Goal: Task Accomplishment & Management: Complete application form

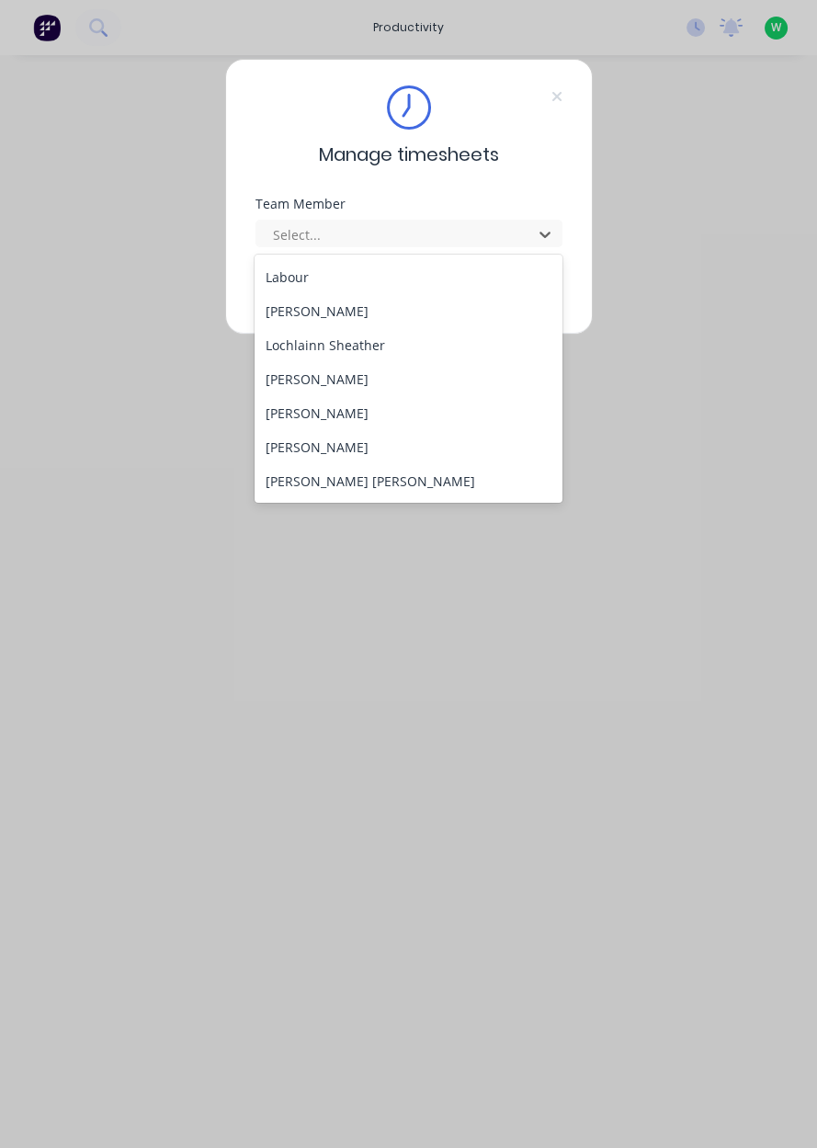
scroll to position [745, 0]
click at [289, 413] on div "[PERSON_NAME]" at bounding box center [409, 415] width 308 height 34
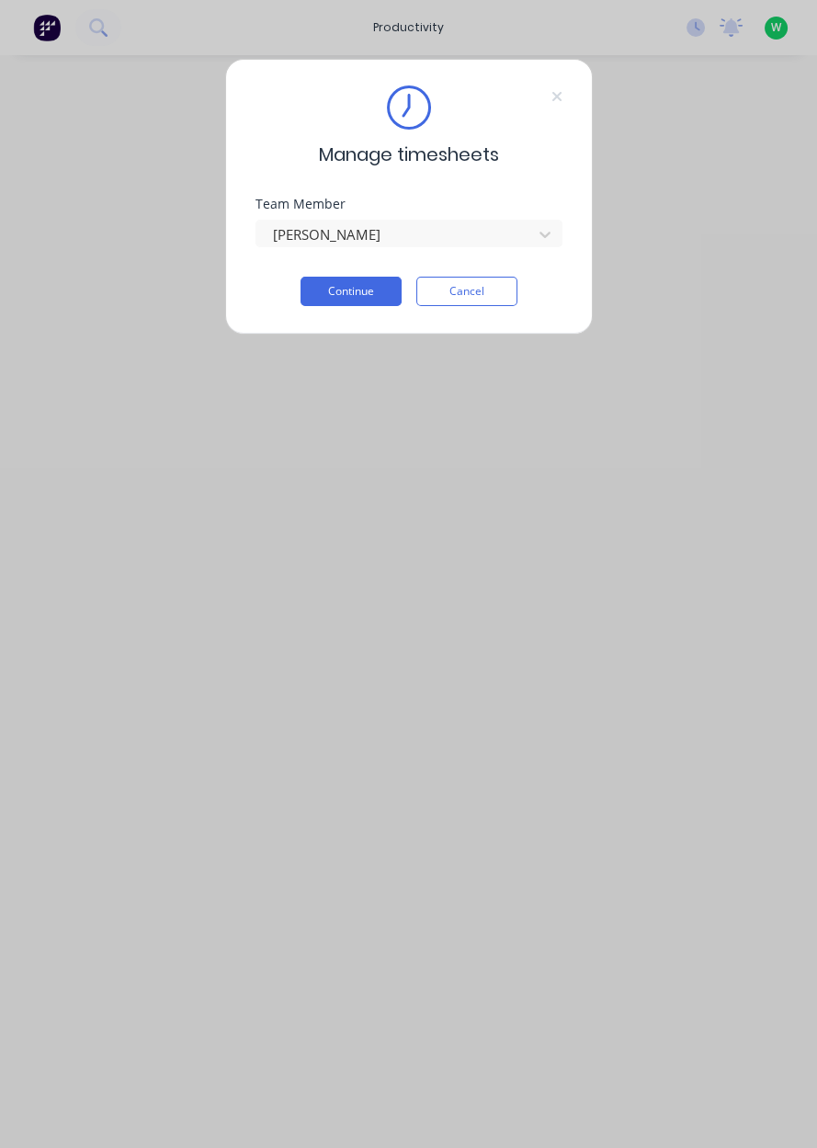
click at [327, 291] on button "Continue" at bounding box center [351, 291] width 101 height 29
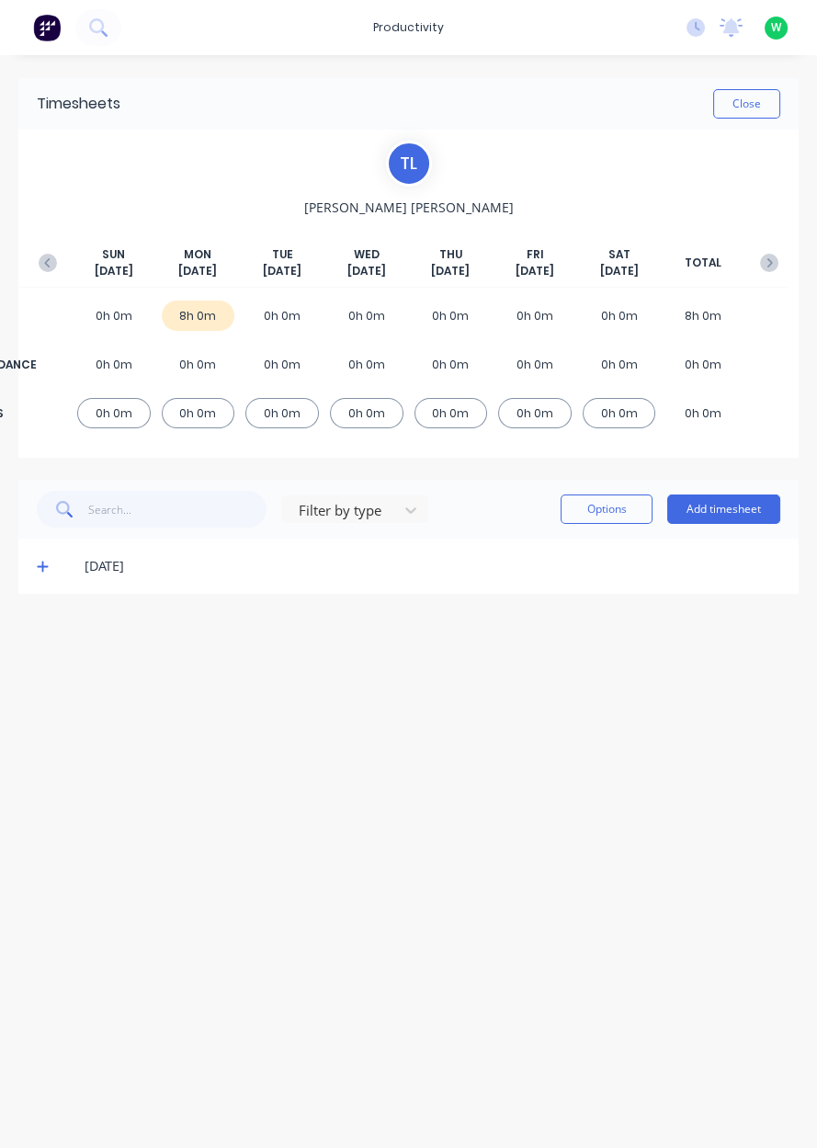
click at [49, 564] on span at bounding box center [46, 566] width 18 height 18
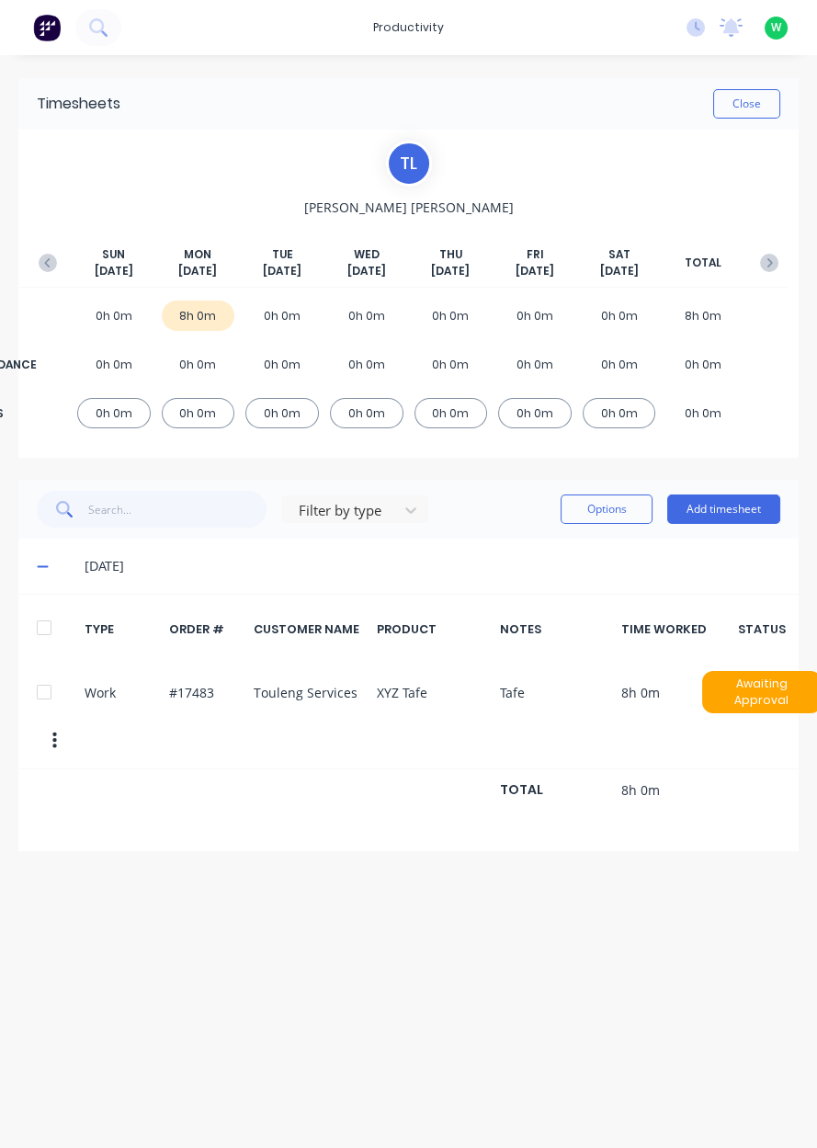
click at [749, 513] on button "Add timesheet" at bounding box center [724, 509] width 113 height 29
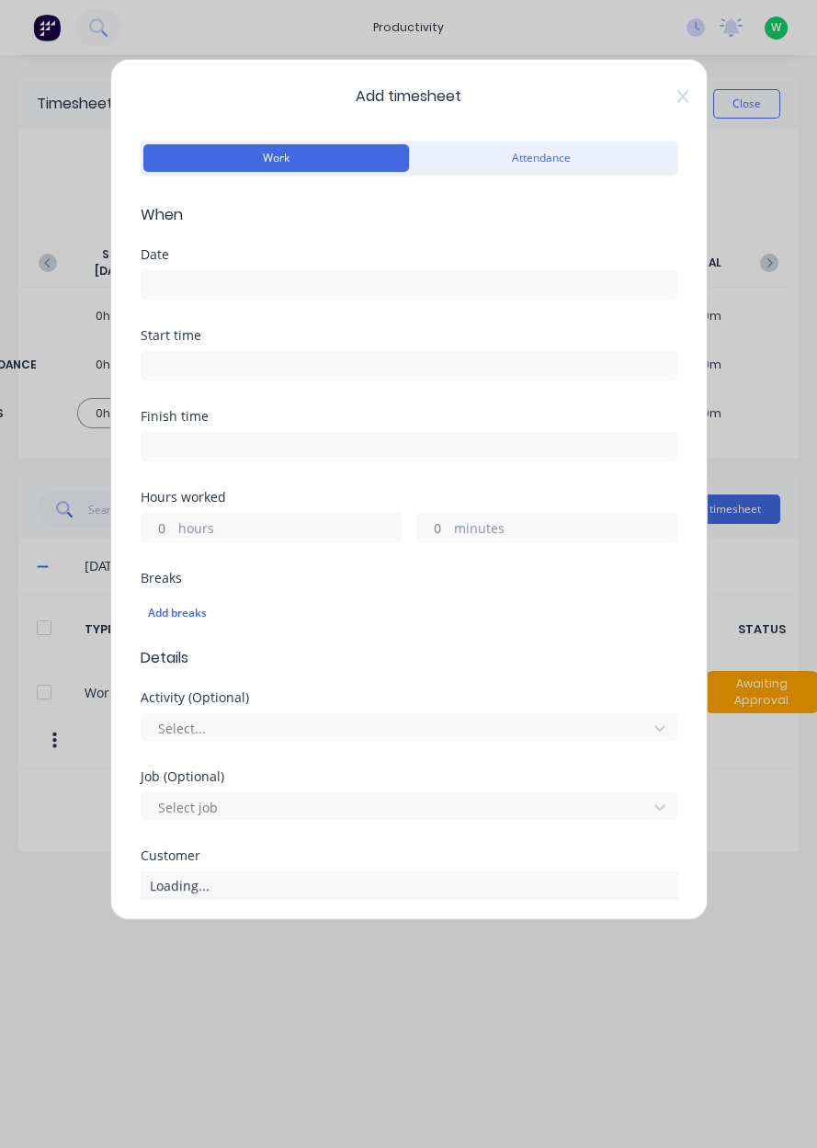
click at [494, 286] on input at bounding box center [409, 285] width 535 height 28
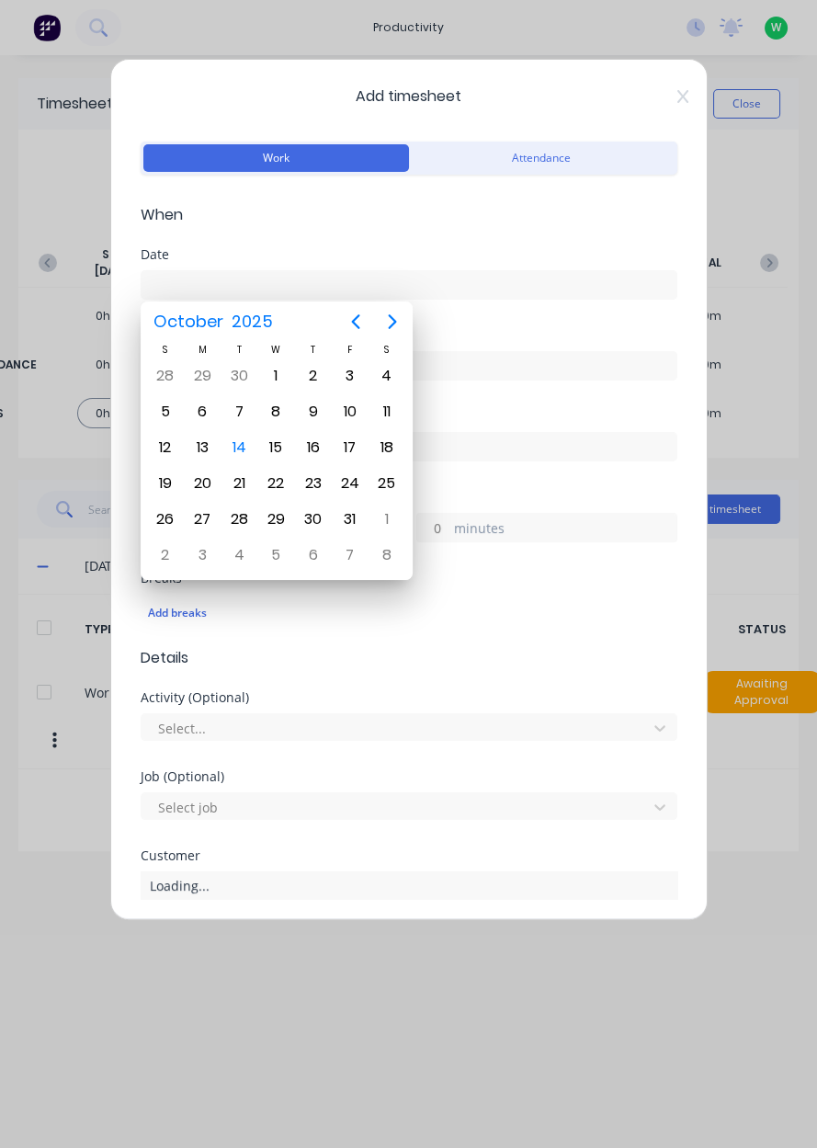
click at [242, 452] on div "14" at bounding box center [239, 448] width 28 height 28
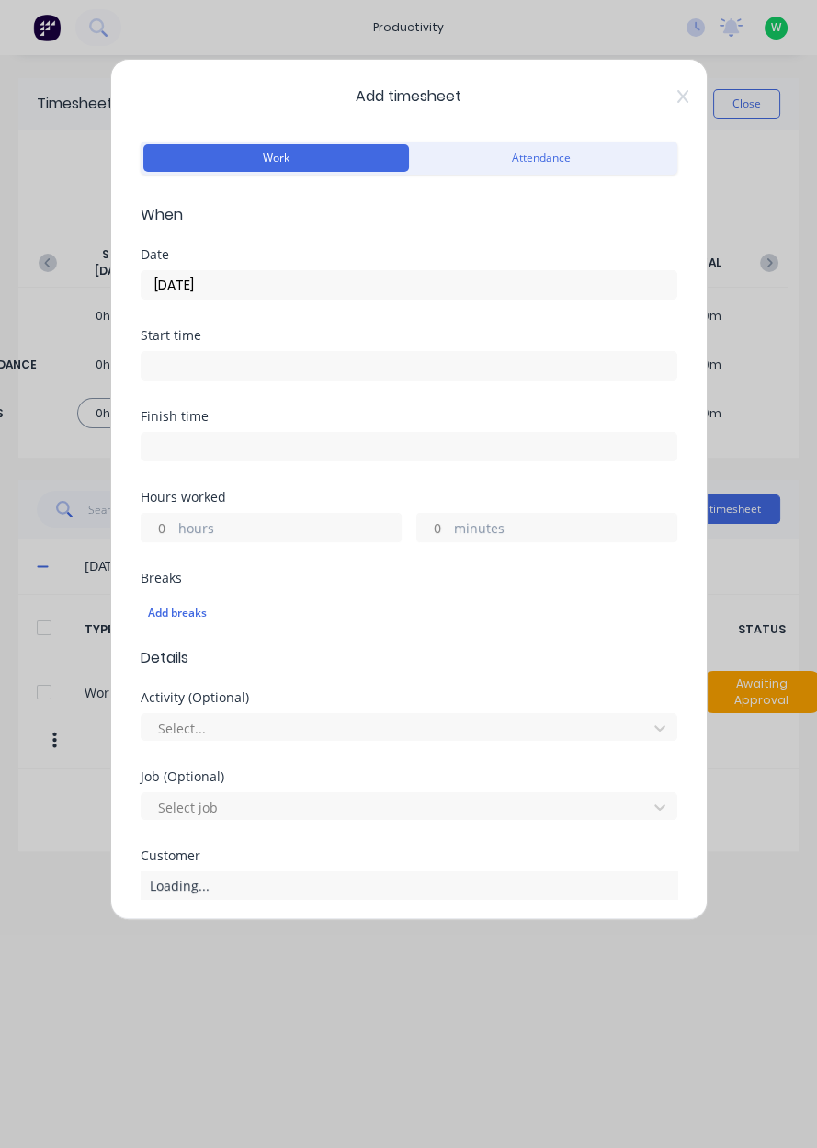
type input "[DATE]"
click at [273, 519] on label "hours" at bounding box center [289, 530] width 223 height 23
click at [174, 519] on input "hours" at bounding box center [158, 528] width 32 height 28
type input "1.25"
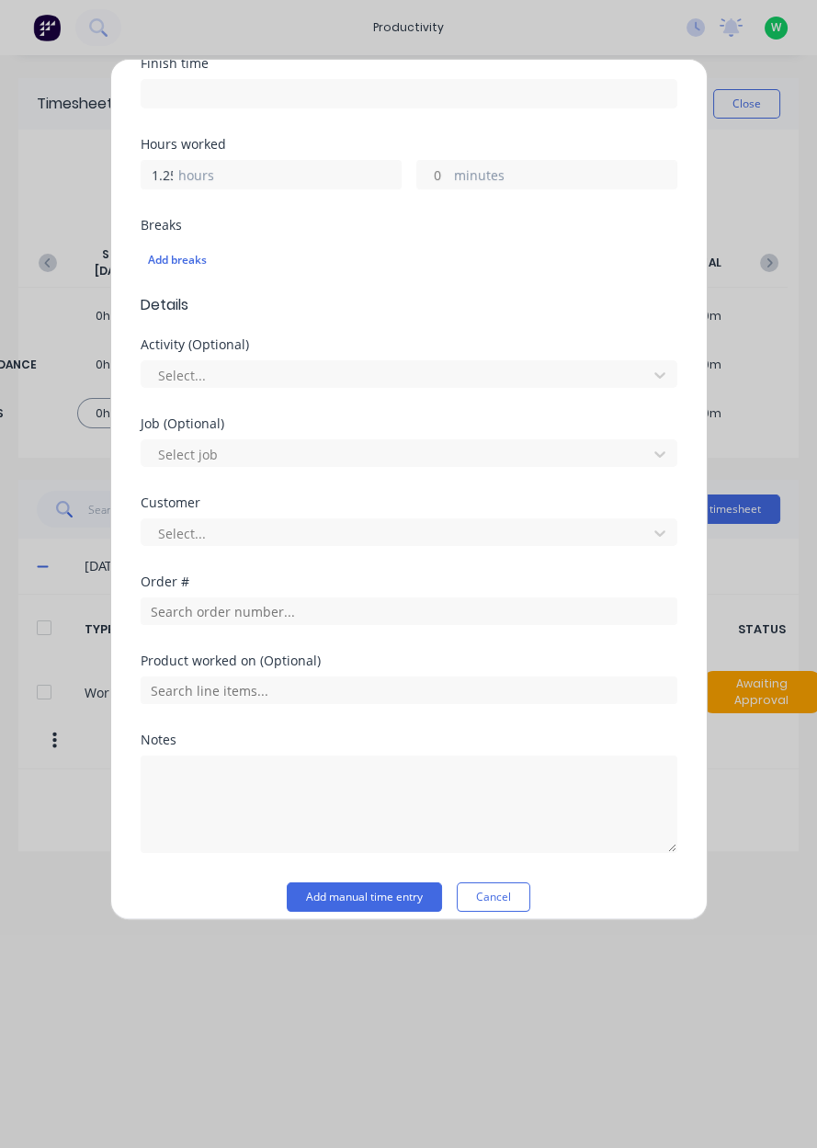
scroll to position [354, 0]
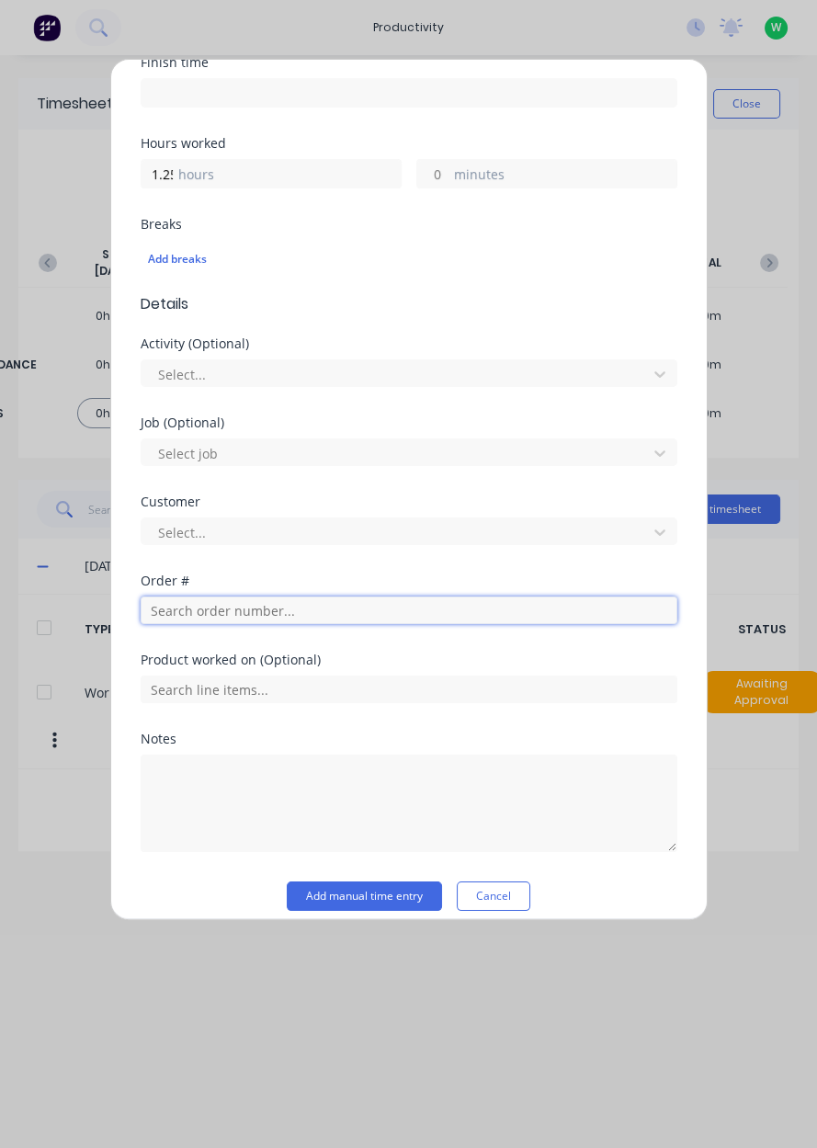
click at [581, 599] on input "text" at bounding box center [409, 611] width 537 height 28
type input "17483"
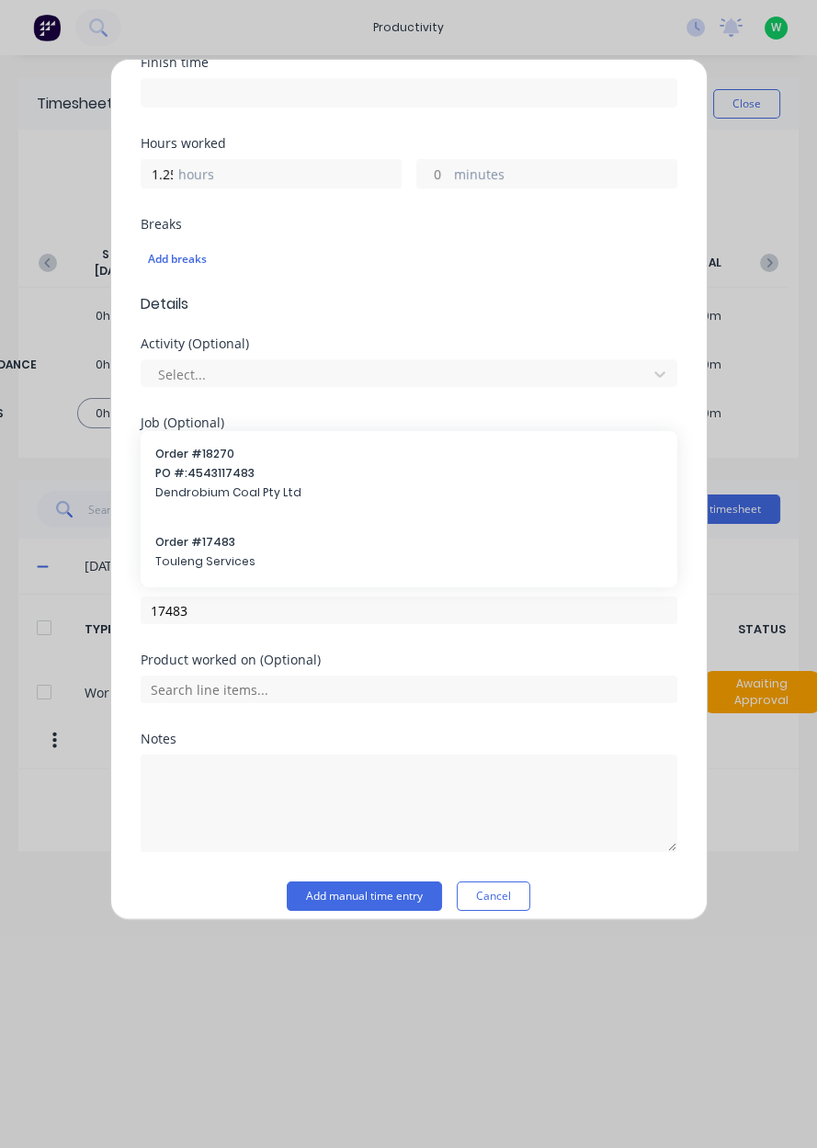
click at [180, 542] on span "Order # 17483" at bounding box center [409, 542] width 508 height 17
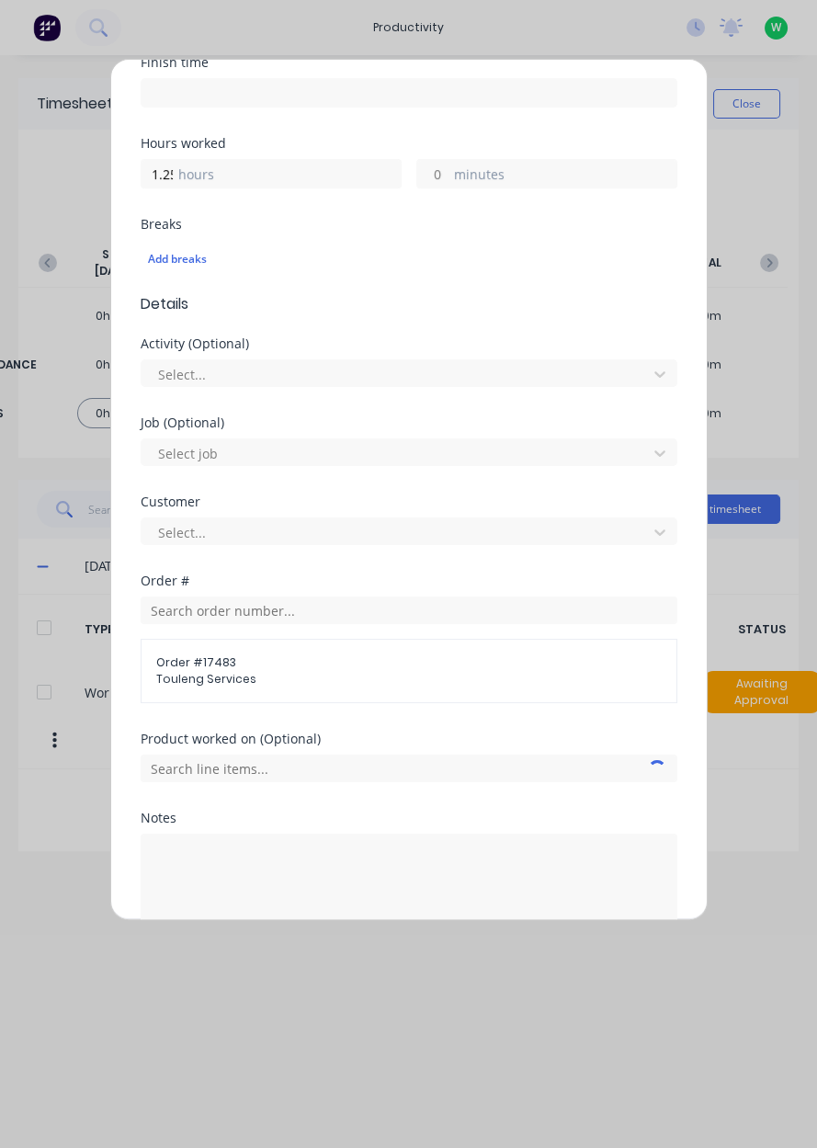
scroll to position [446, 0]
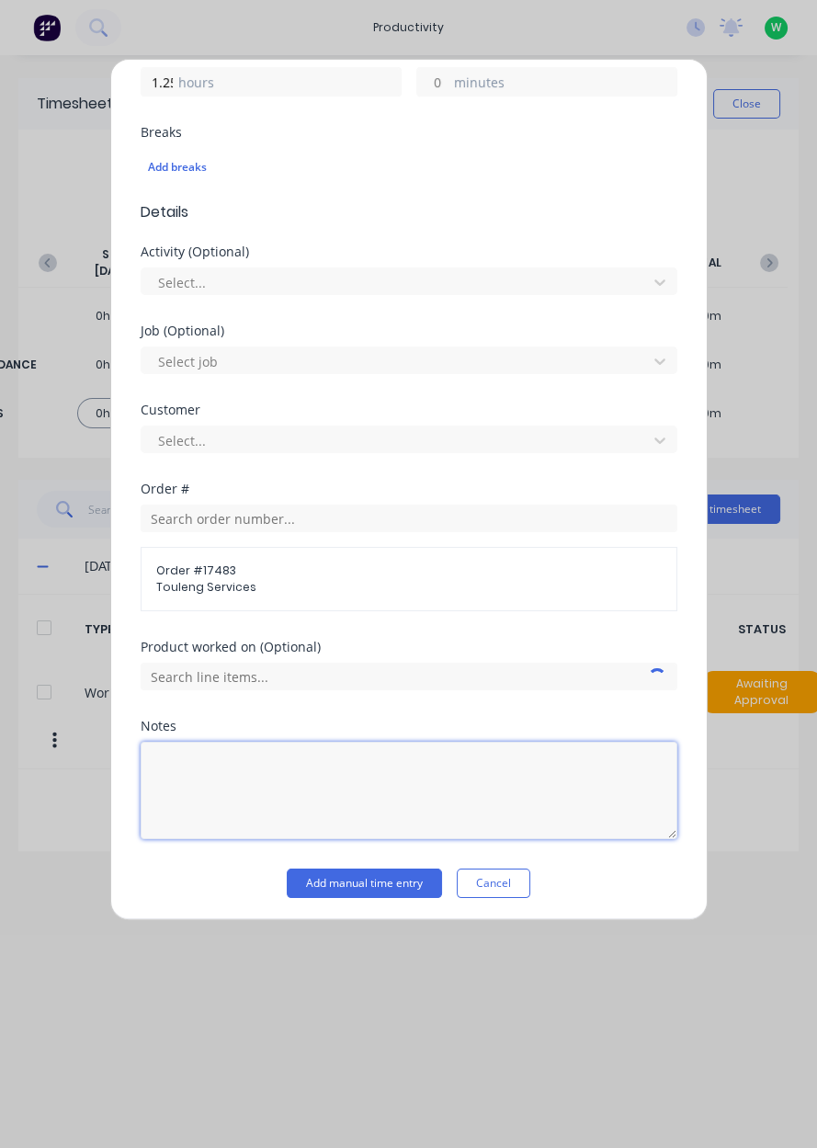
click at [533, 772] on textarea at bounding box center [409, 790] width 537 height 97
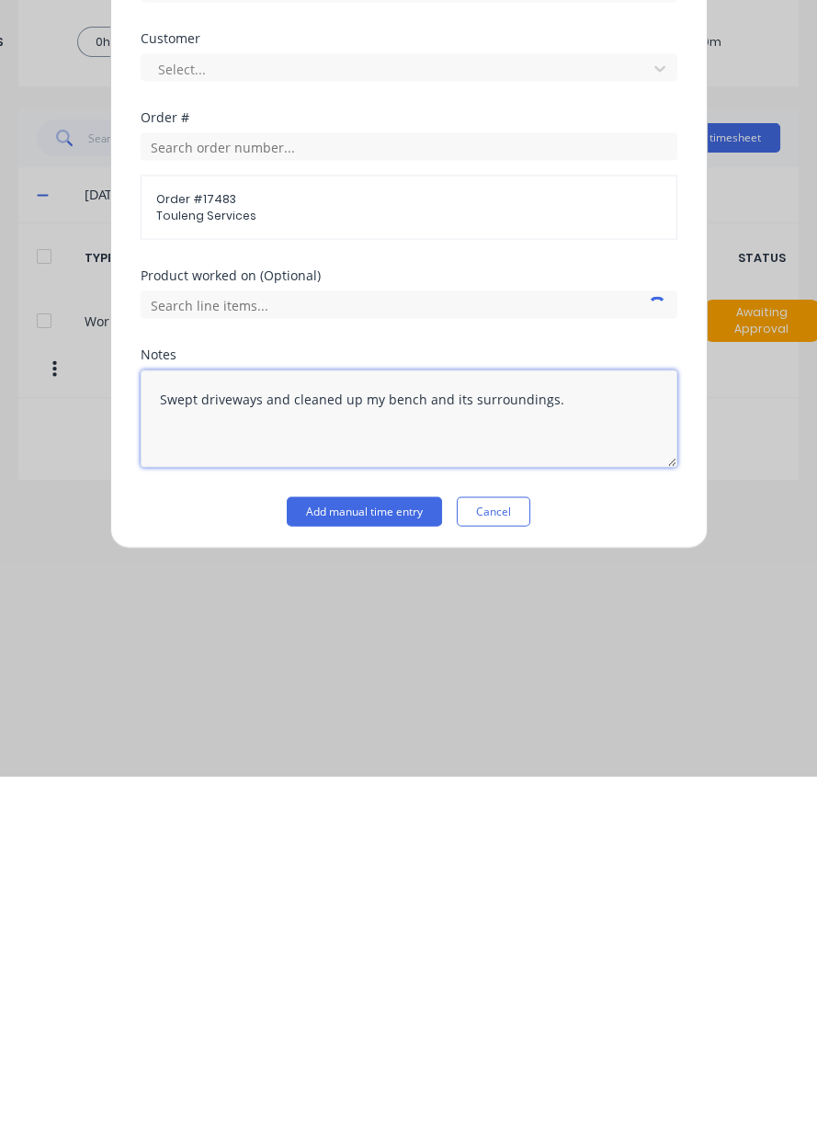
type textarea "Swept driveways and cleaned up my bench and its surroundings."
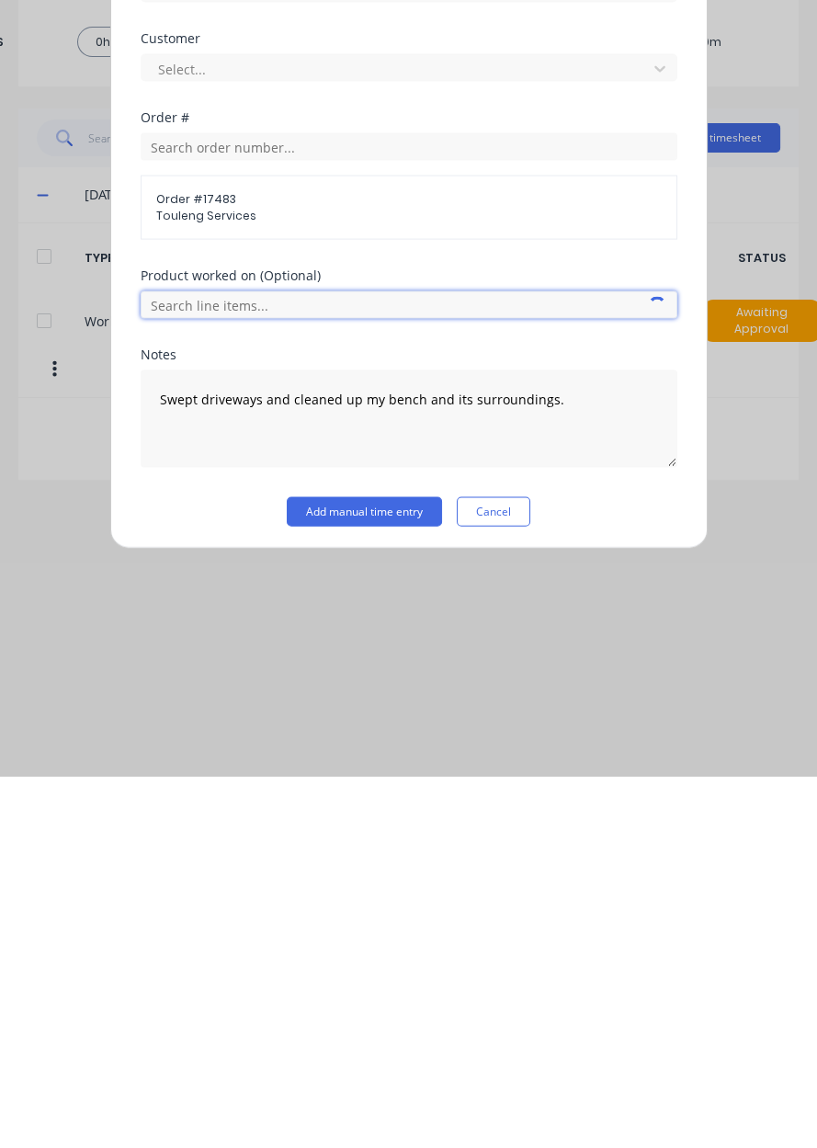
click at [198, 672] on input "text" at bounding box center [409, 677] width 537 height 28
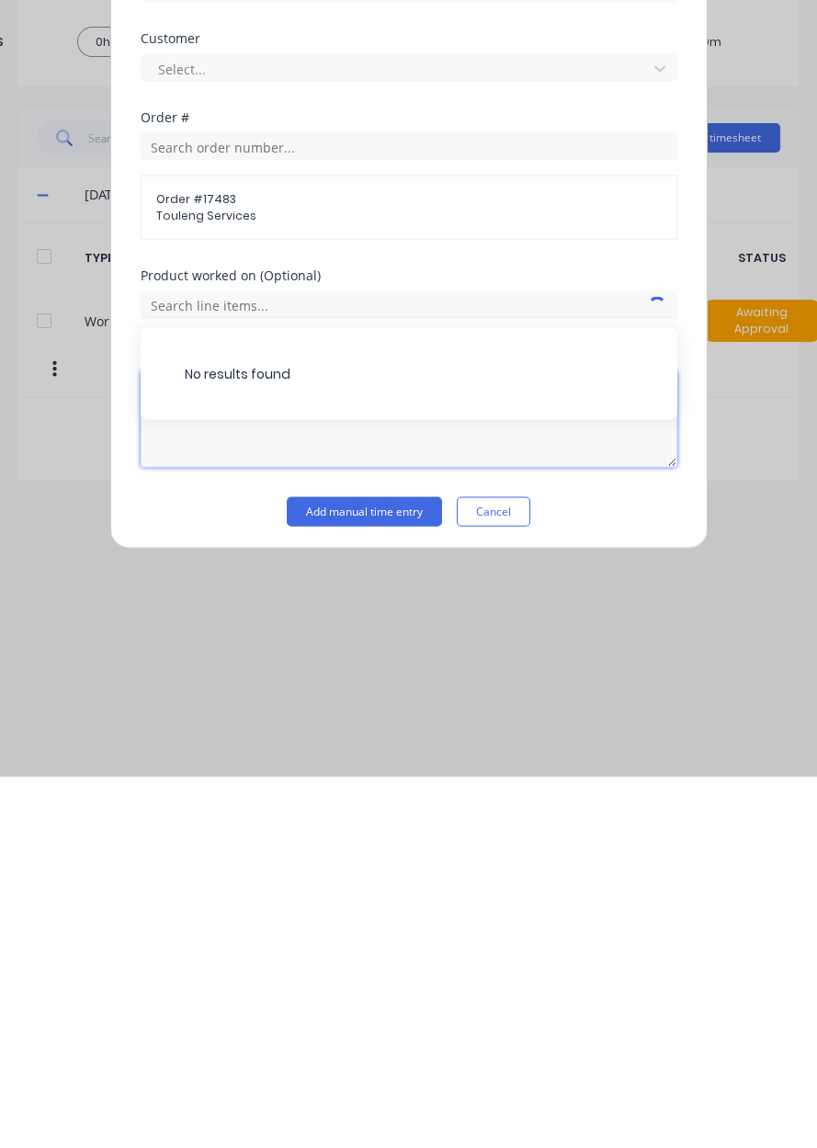
click at [528, 829] on textarea "Swept driveways and cleaned up my bench and its surroundings." at bounding box center [409, 790] width 537 height 97
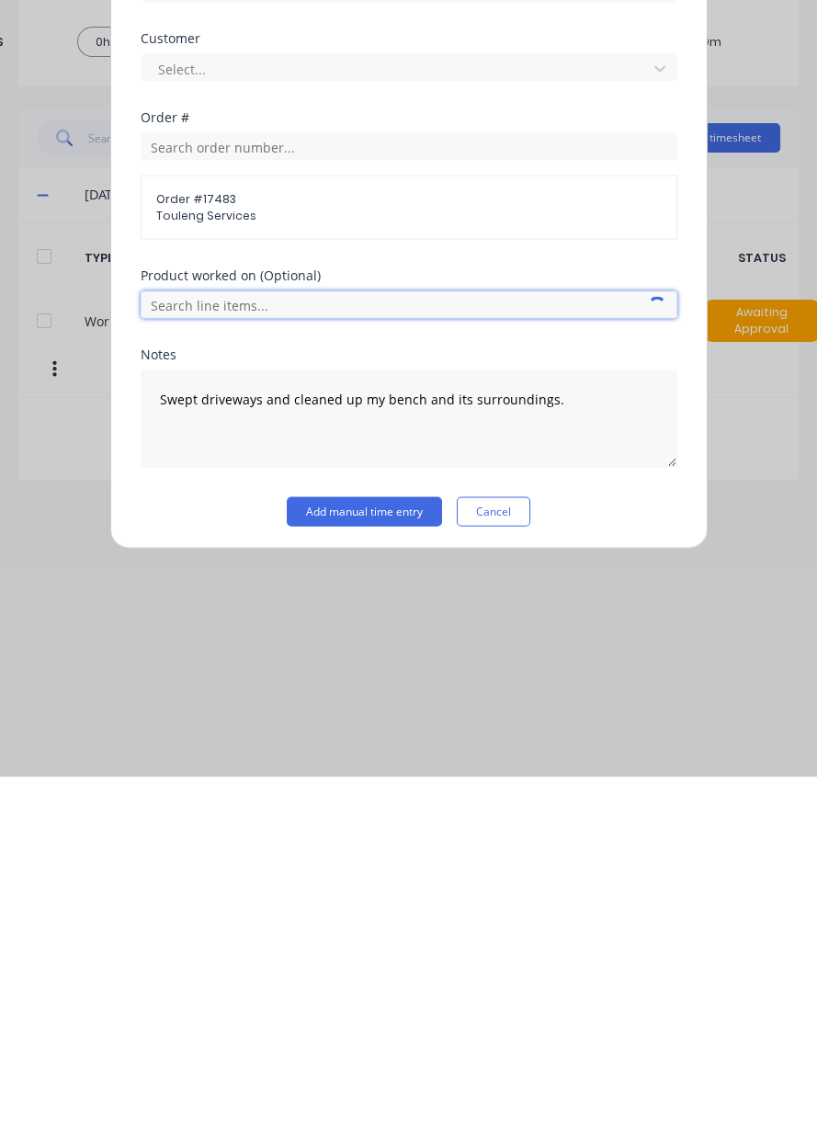
click at [555, 677] on input "text" at bounding box center [409, 677] width 537 height 28
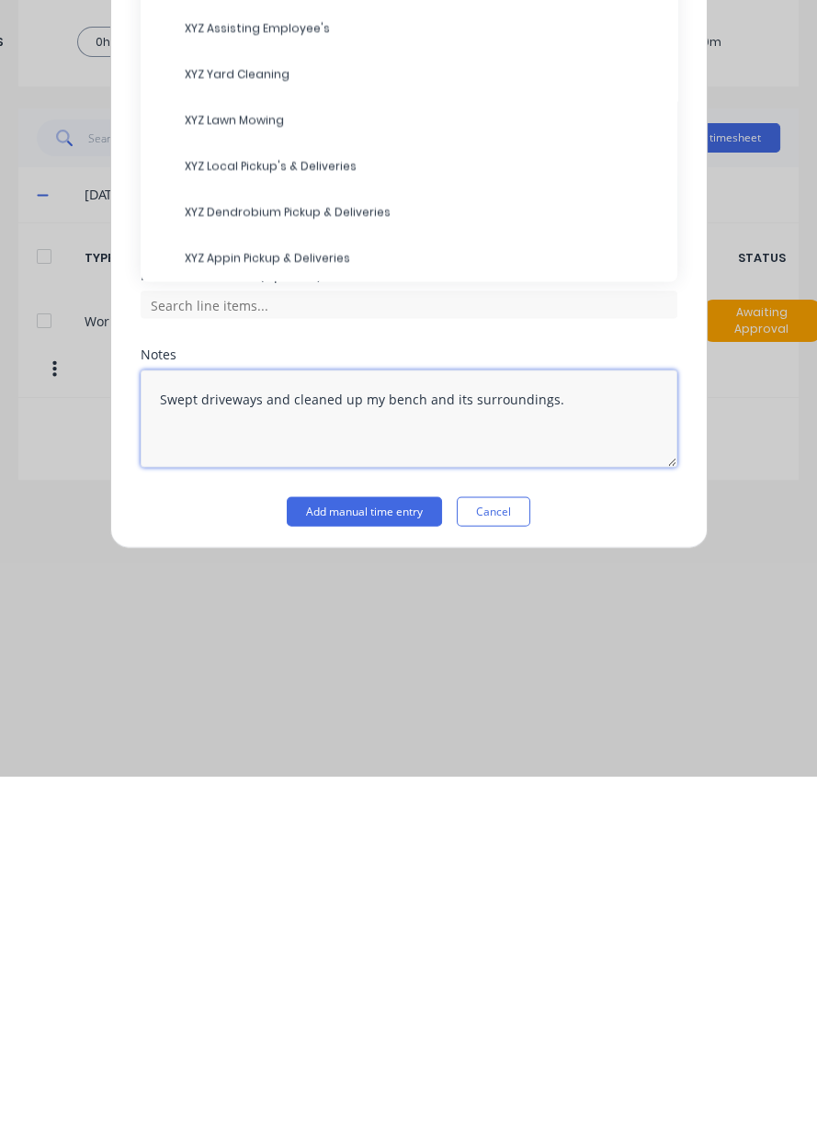
click at [574, 832] on textarea "Swept driveways and cleaned up my bench and its surroundings." at bounding box center [409, 790] width 537 height 97
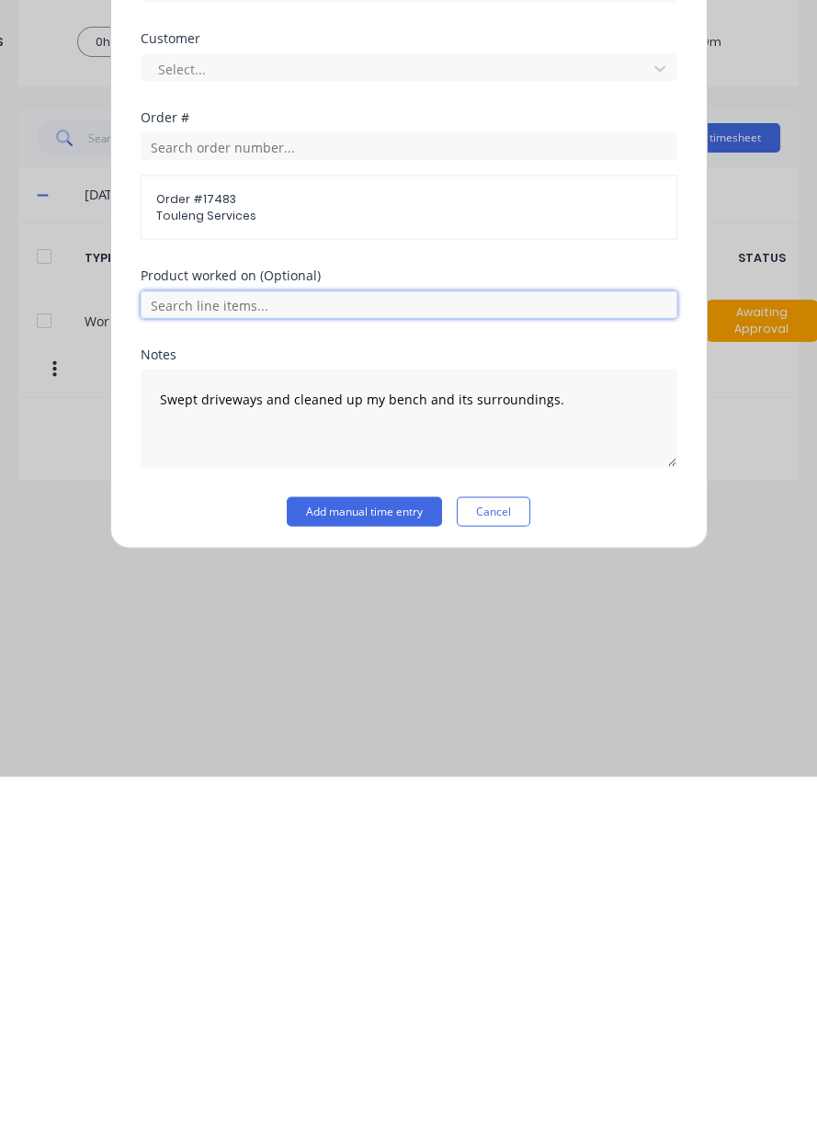
click at [552, 678] on input "text" at bounding box center [409, 677] width 537 height 28
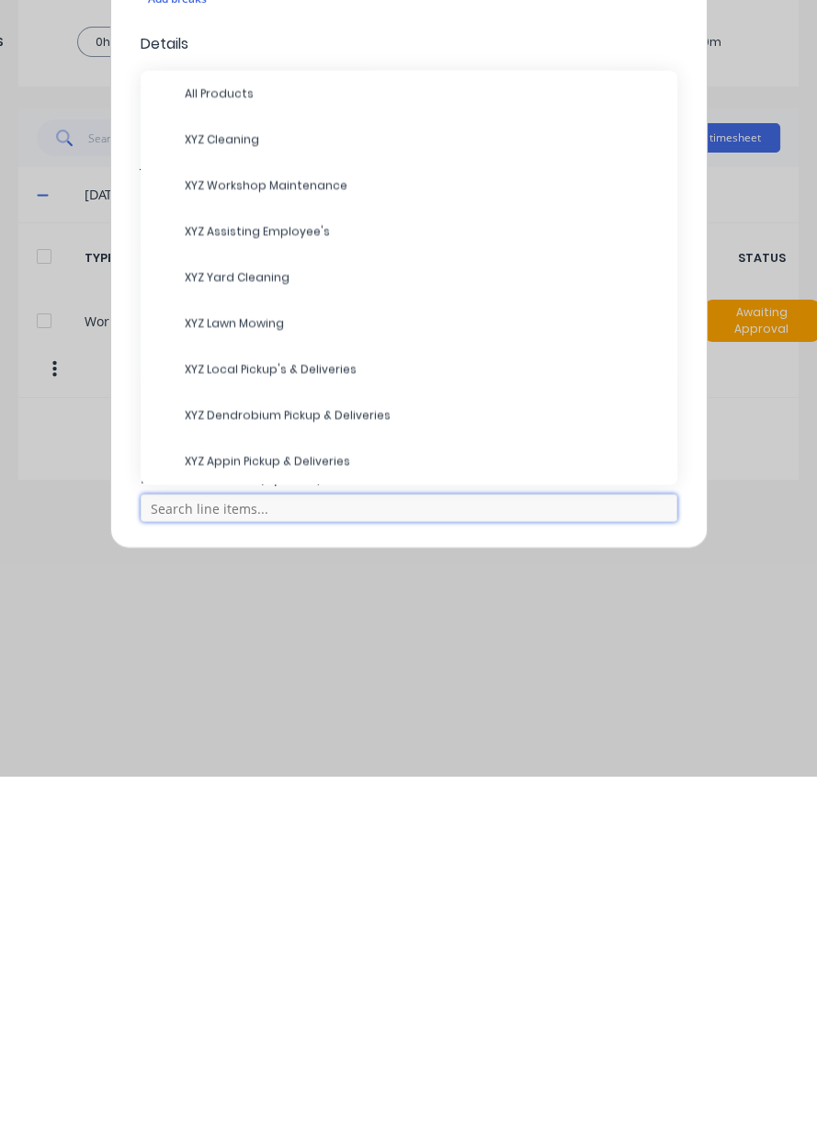
scroll to position [234, 0]
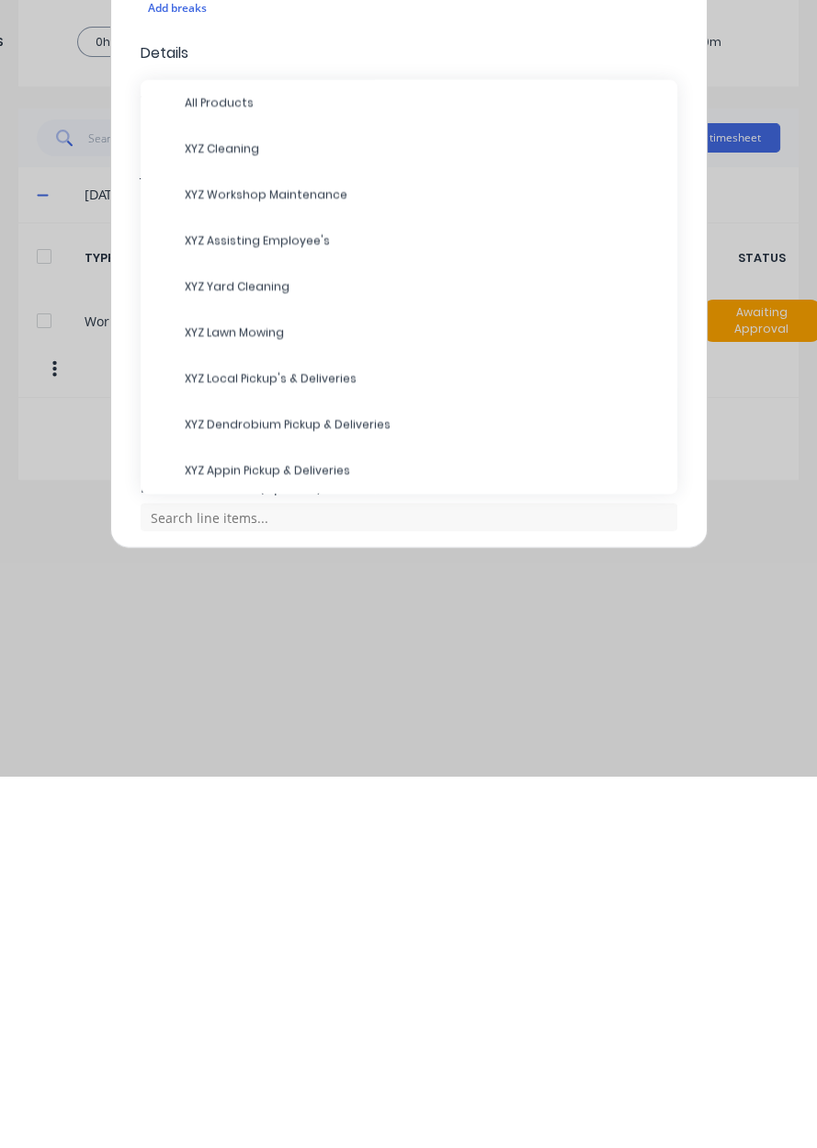
click at [255, 523] on span "XYZ Cleaning" at bounding box center [424, 521] width 478 height 17
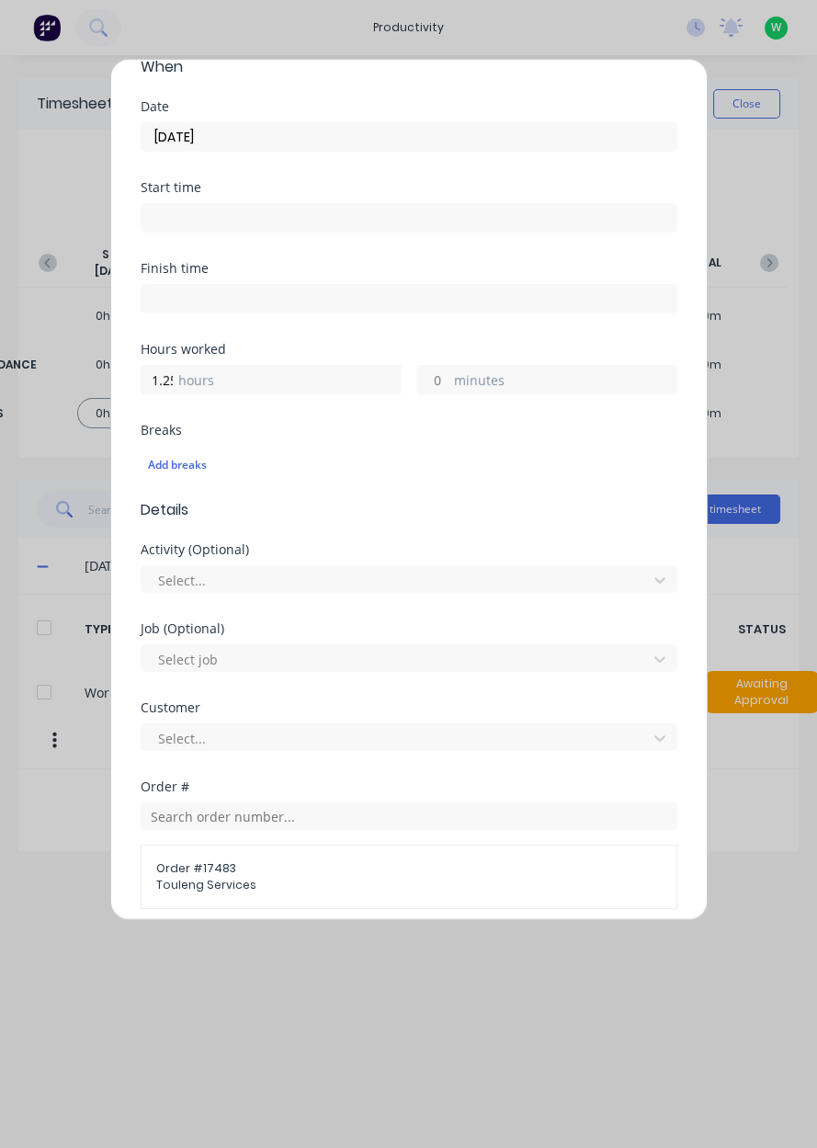
scroll to position [509, 0]
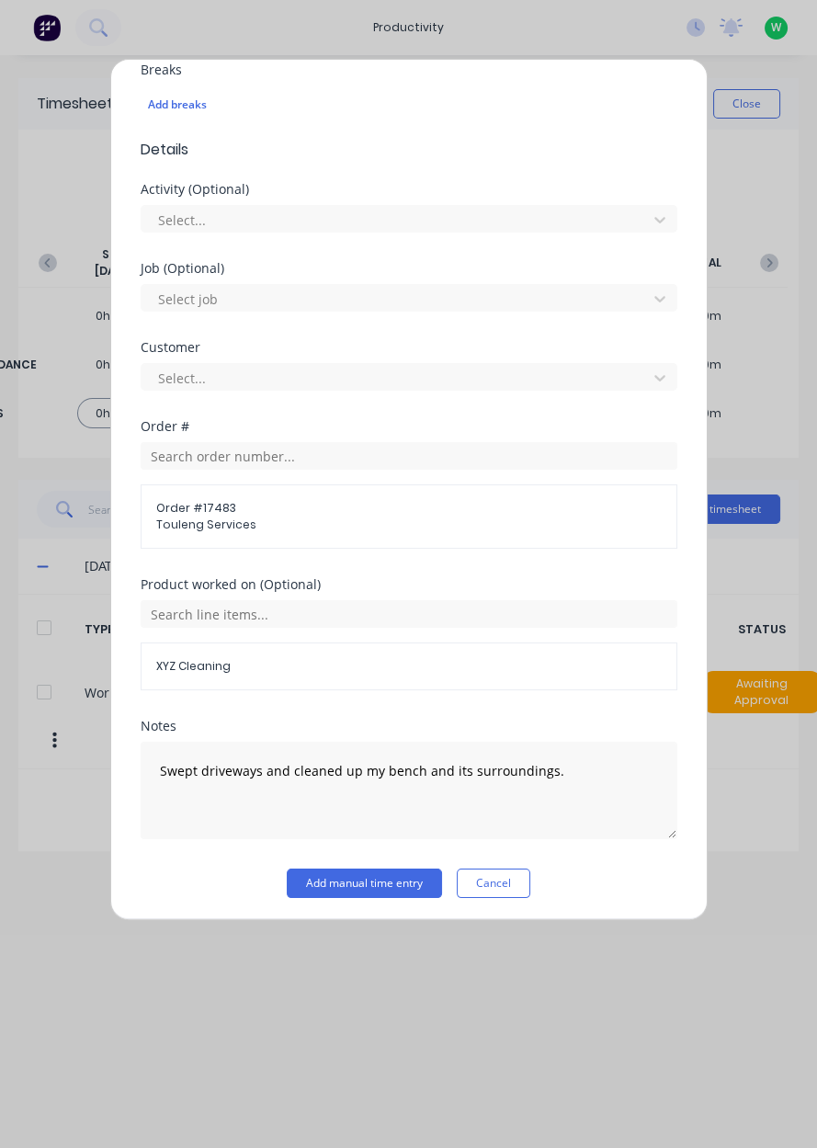
click at [378, 882] on button "Add manual time entry" at bounding box center [364, 883] width 155 height 29
